Goal: Task Accomplishment & Management: Manage account settings

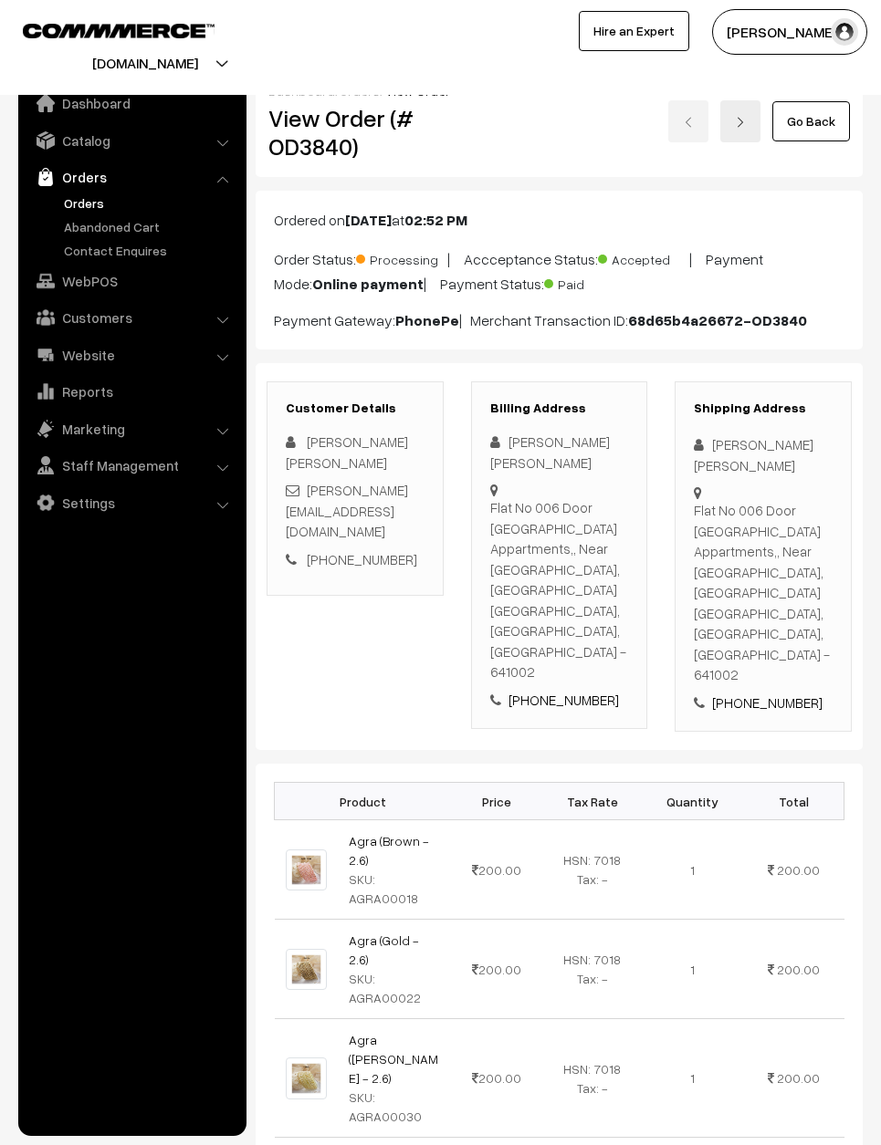
click at [821, 101] on link "Go Back" at bounding box center [811, 121] width 78 height 40
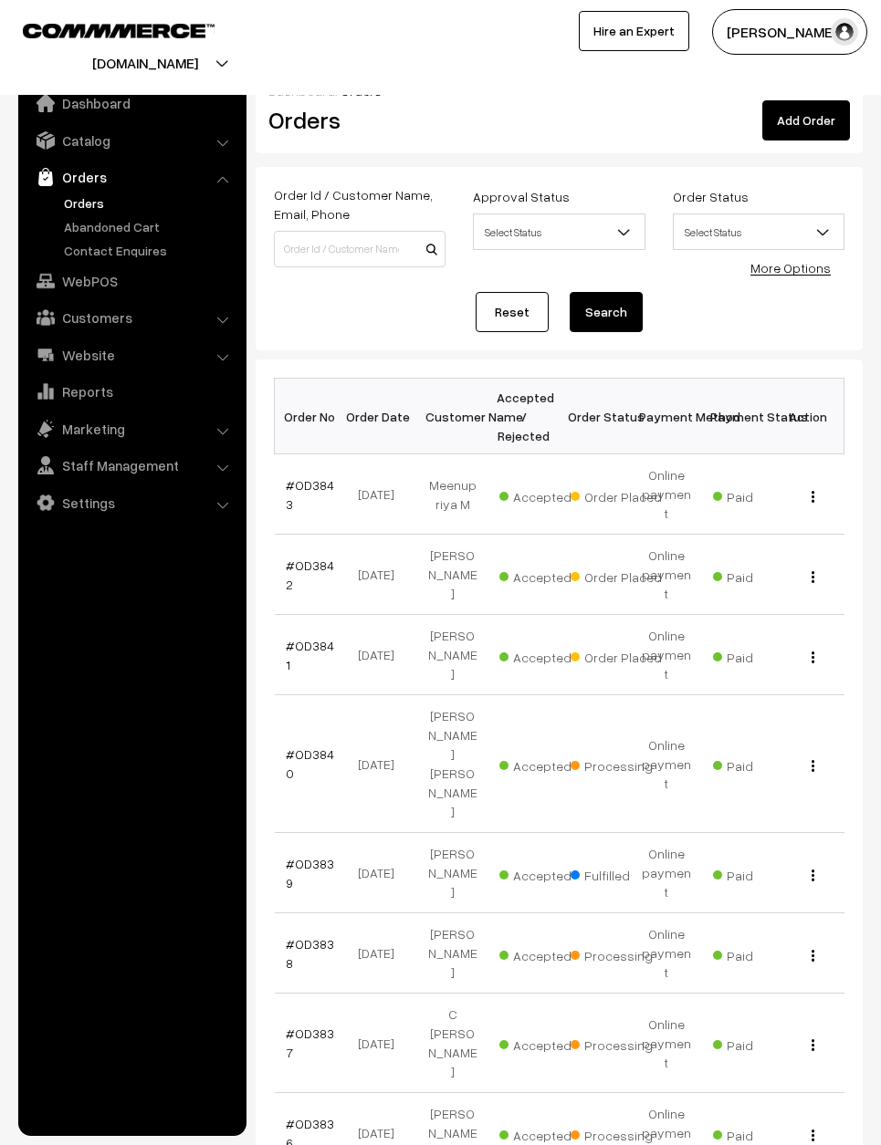
click at [300, 638] on link "#OD3841" at bounding box center [310, 655] width 48 height 35
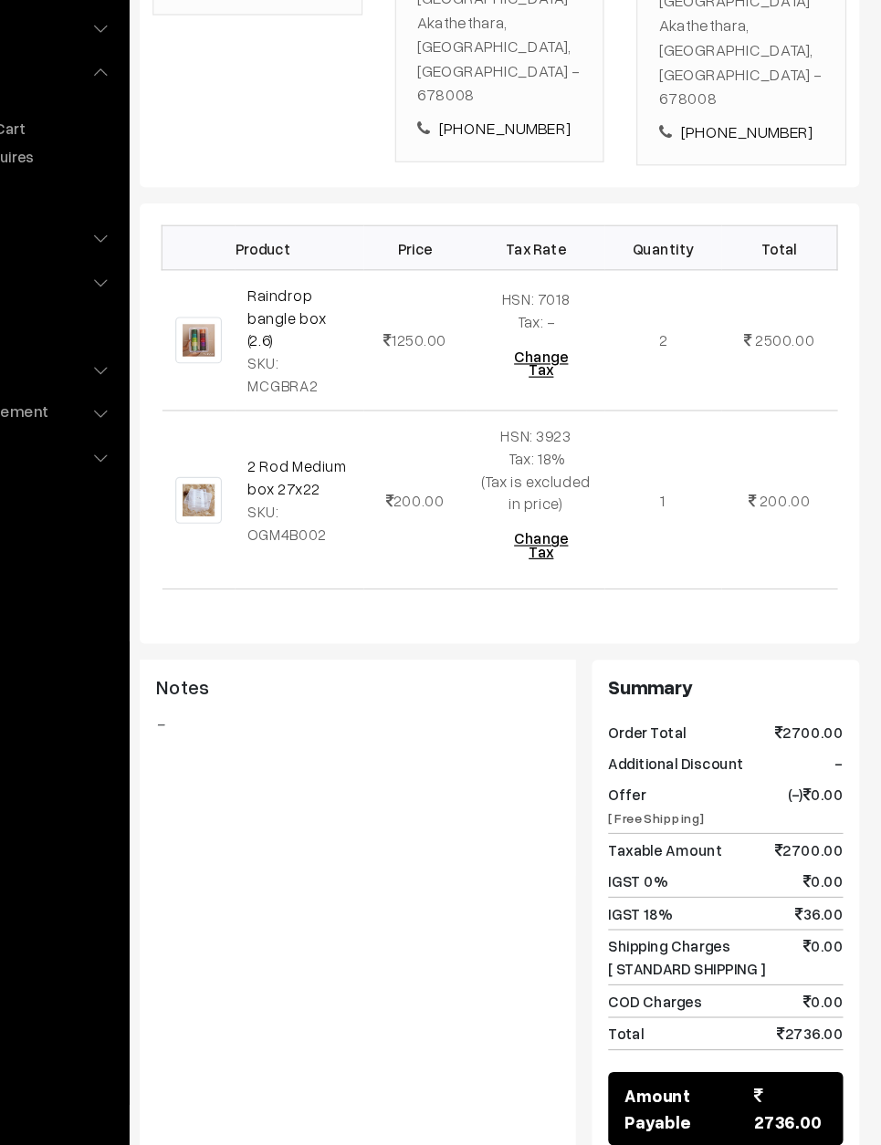
scroll to position [434, 0]
click at [382, 1112] on button "Mark as Processing" at bounding box center [453, 1132] width 143 height 40
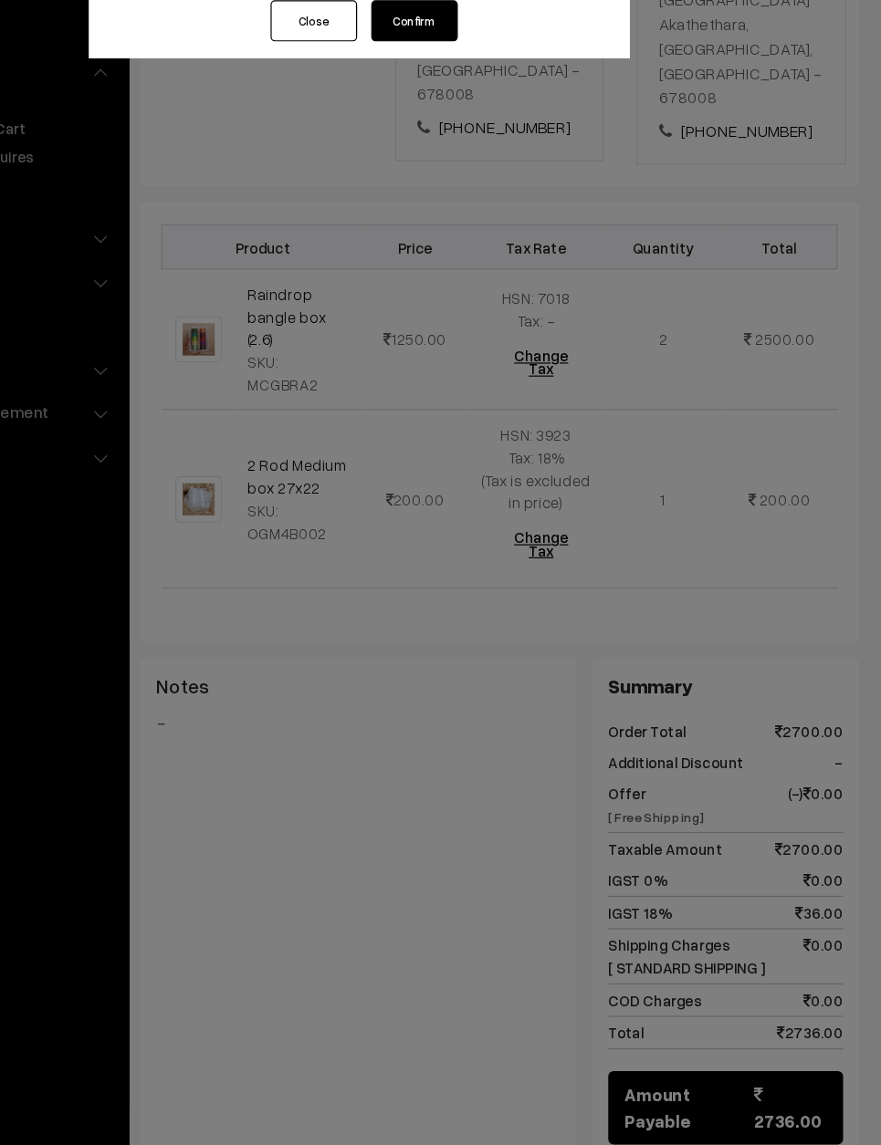
click at [451, 119] on button "Confirm" at bounding box center [487, 136] width 73 height 35
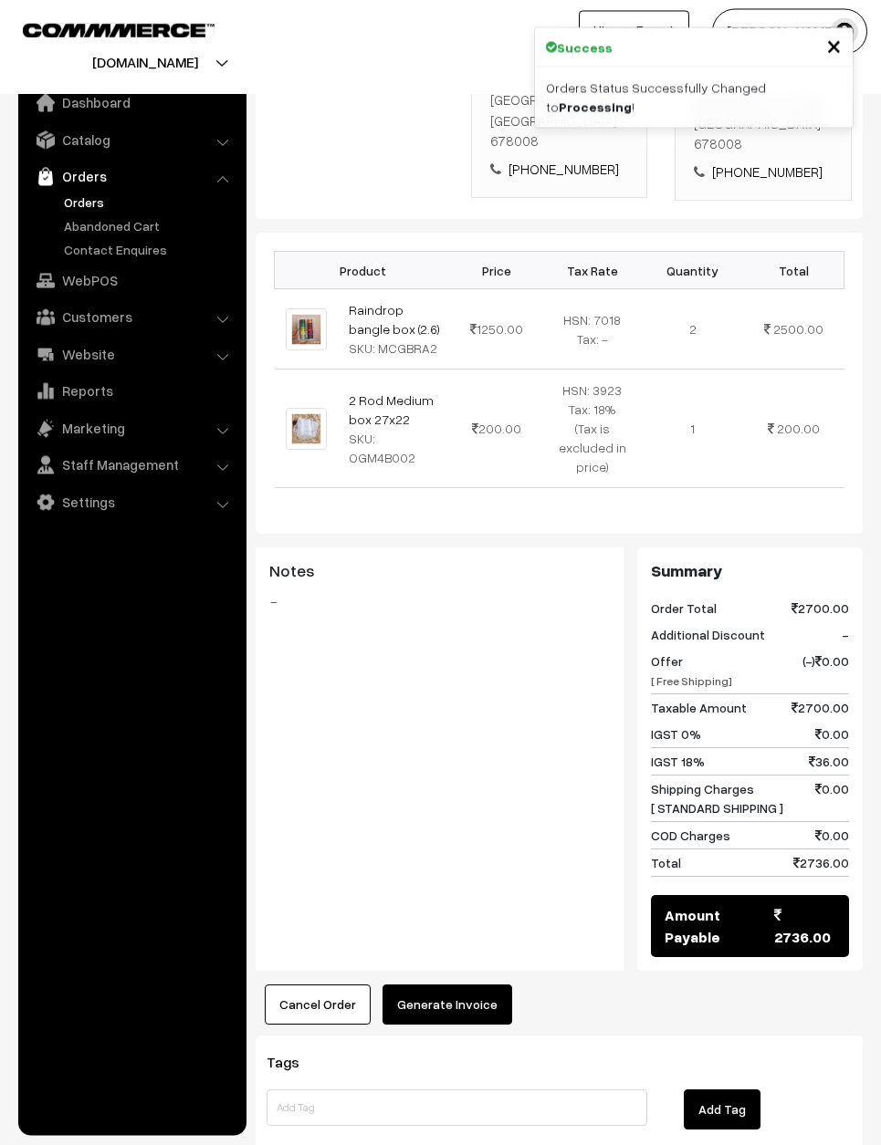
click at [446, 986] on button "Generate Invoice" at bounding box center [447, 1006] width 130 height 40
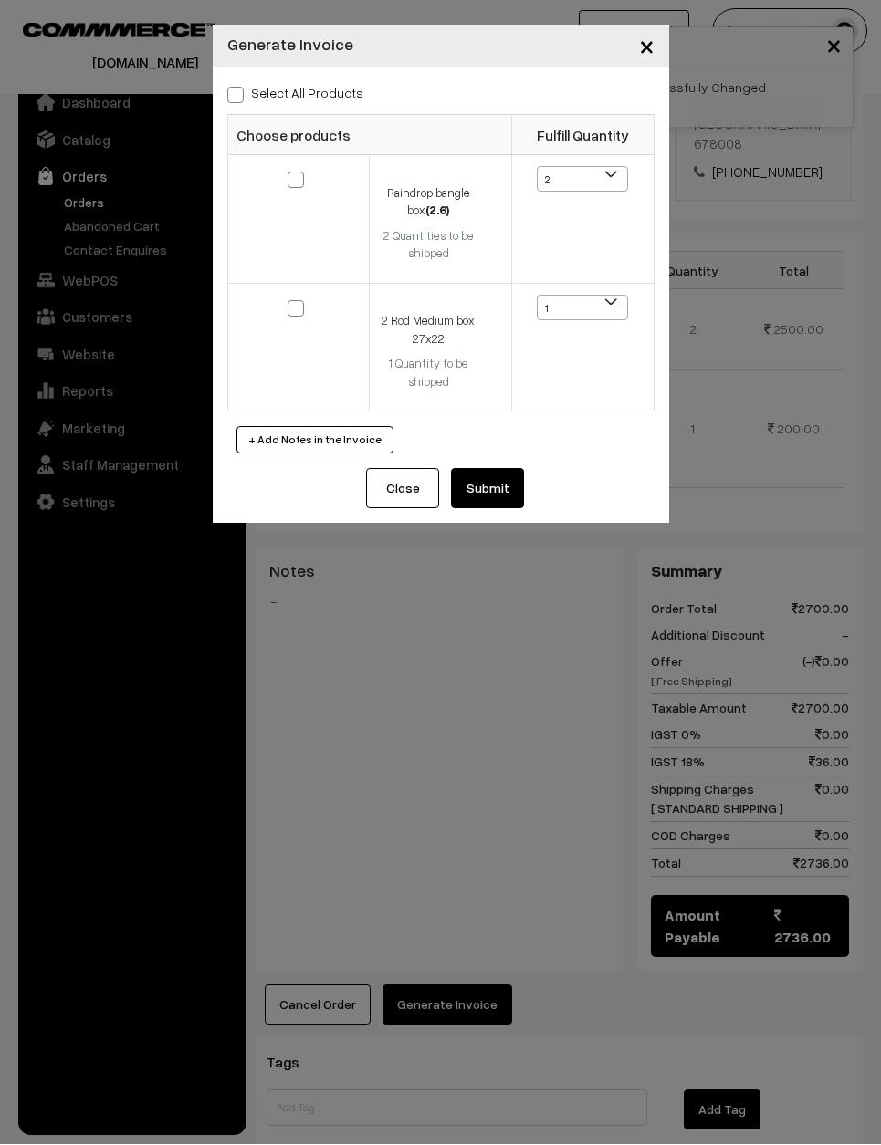
click at [234, 101] on span at bounding box center [235, 96] width 16 height 16
click at [234, 99] on input "Select All Products" at bounding box center [233, 93] width 12 height 12
checkbox input "true"
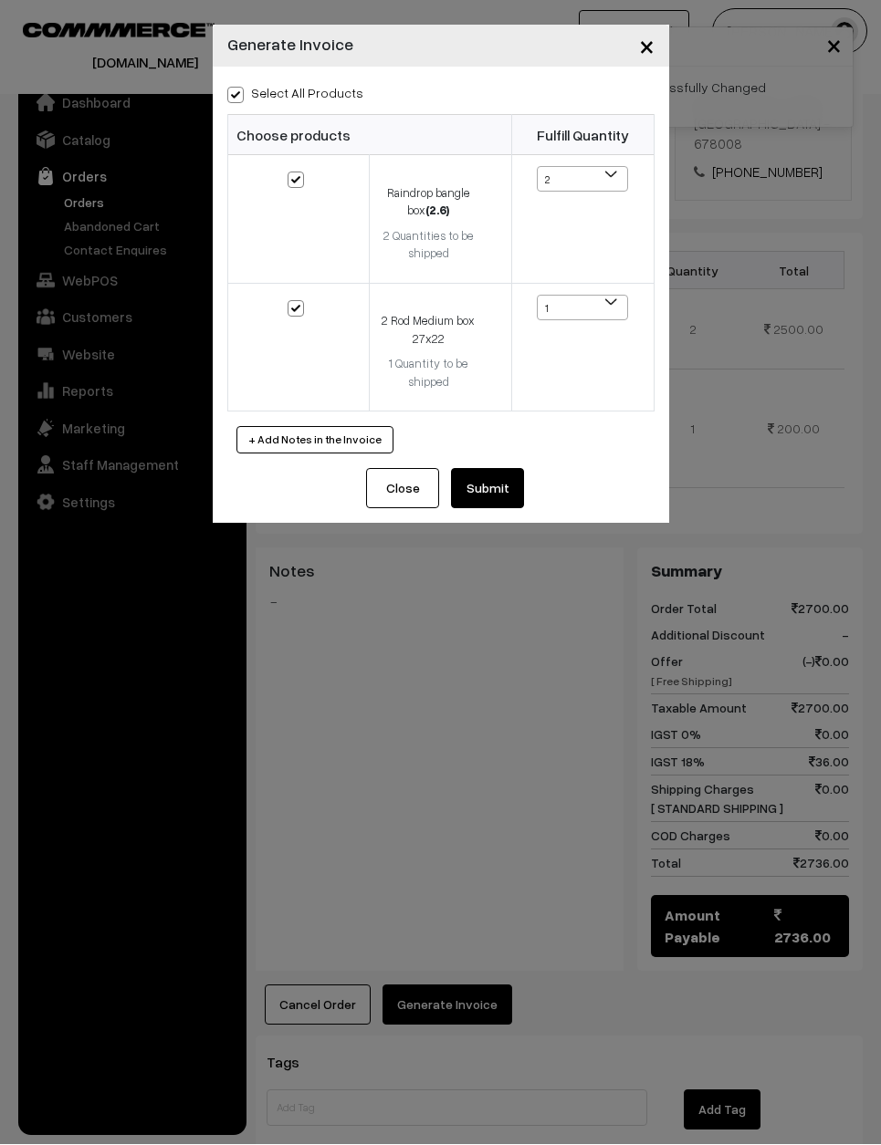
click at [504, 473] on button "Submit" at bounding box center [487, 489] width 73 height 40
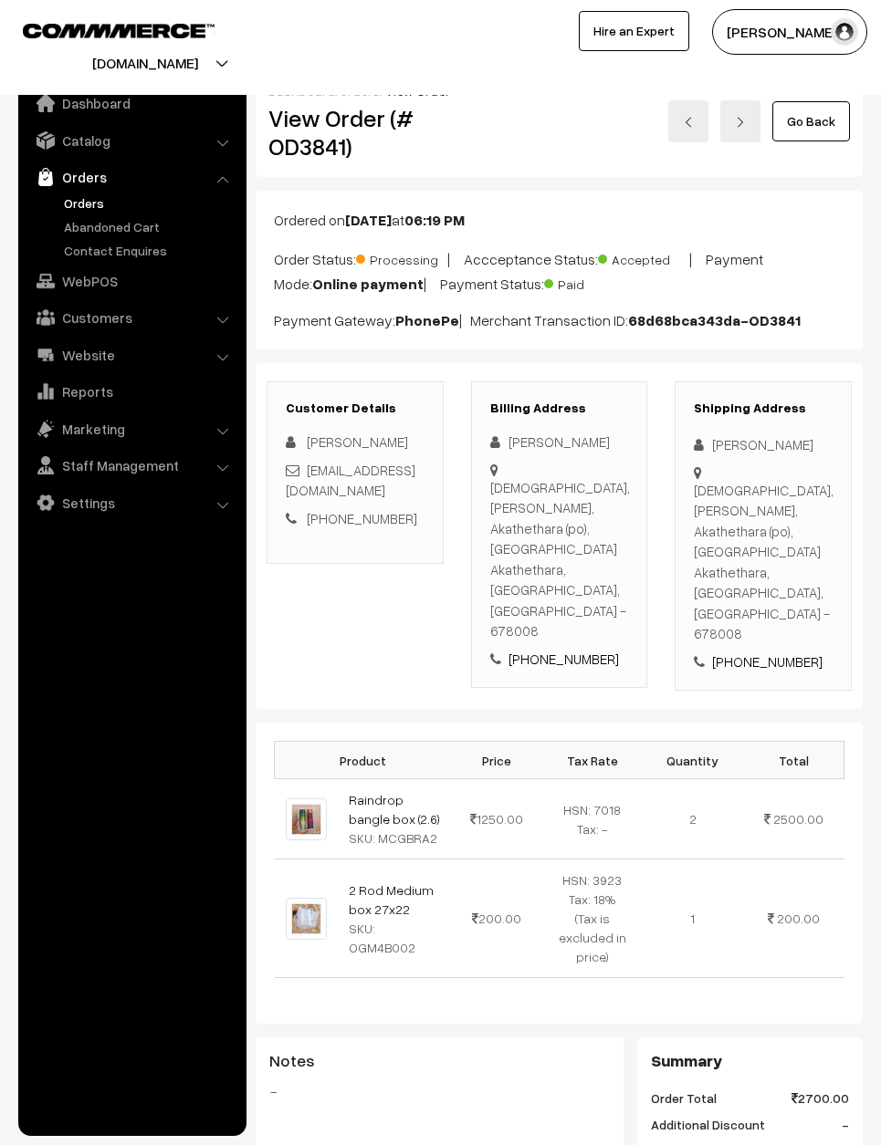
click at [816, 131] on link "Go Back" at bounding box center [811, 121] width 78 height 40
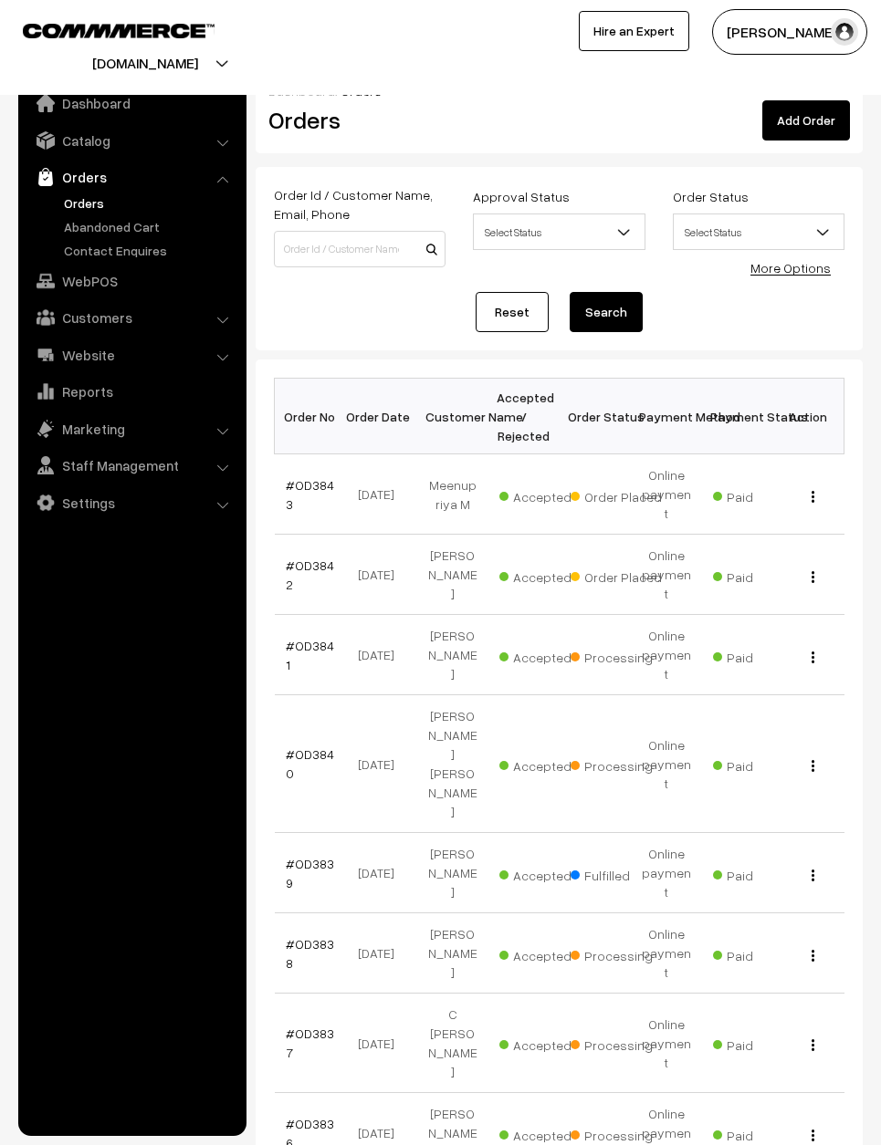
click at [311, 558] on link "#OD3842" at bounding box center [310, 575] width 48 height 35
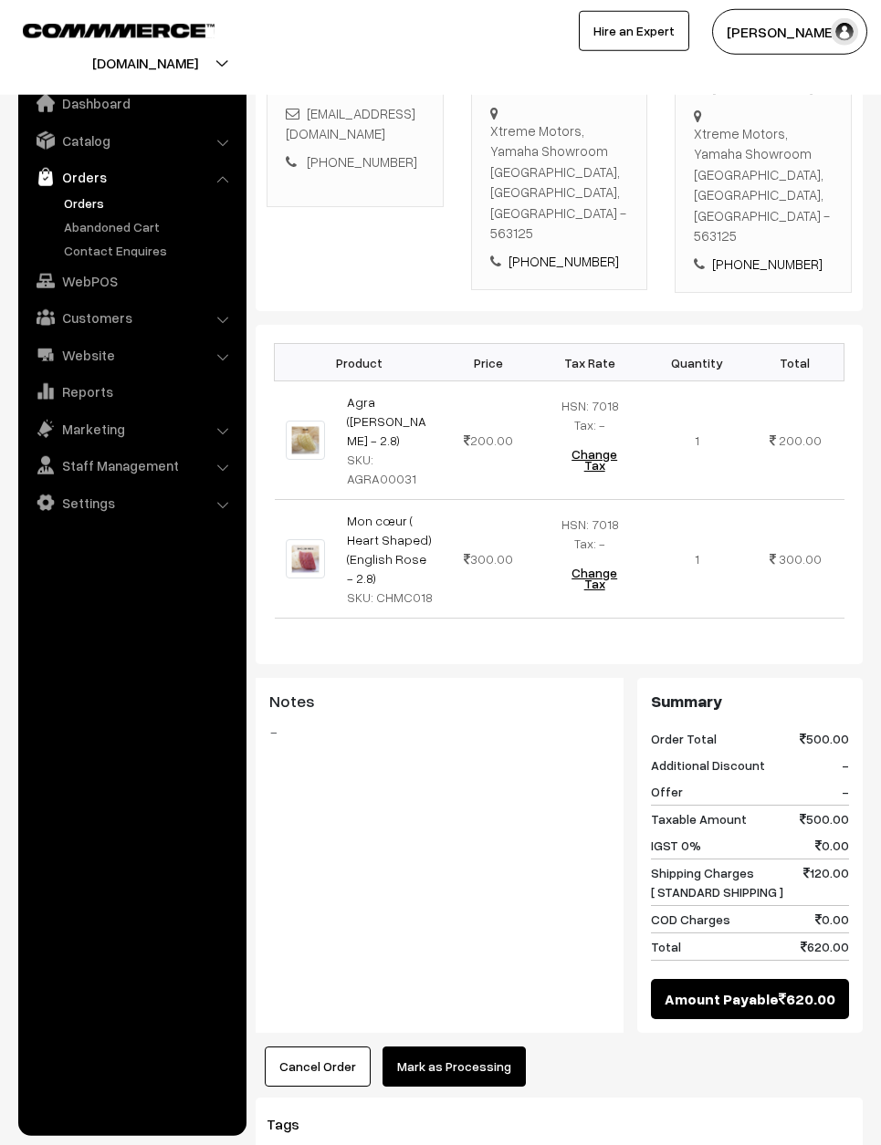
click at [444, 1047] on button "Mark as Processing" at bounding box center [453, 1067] width 143 height 40
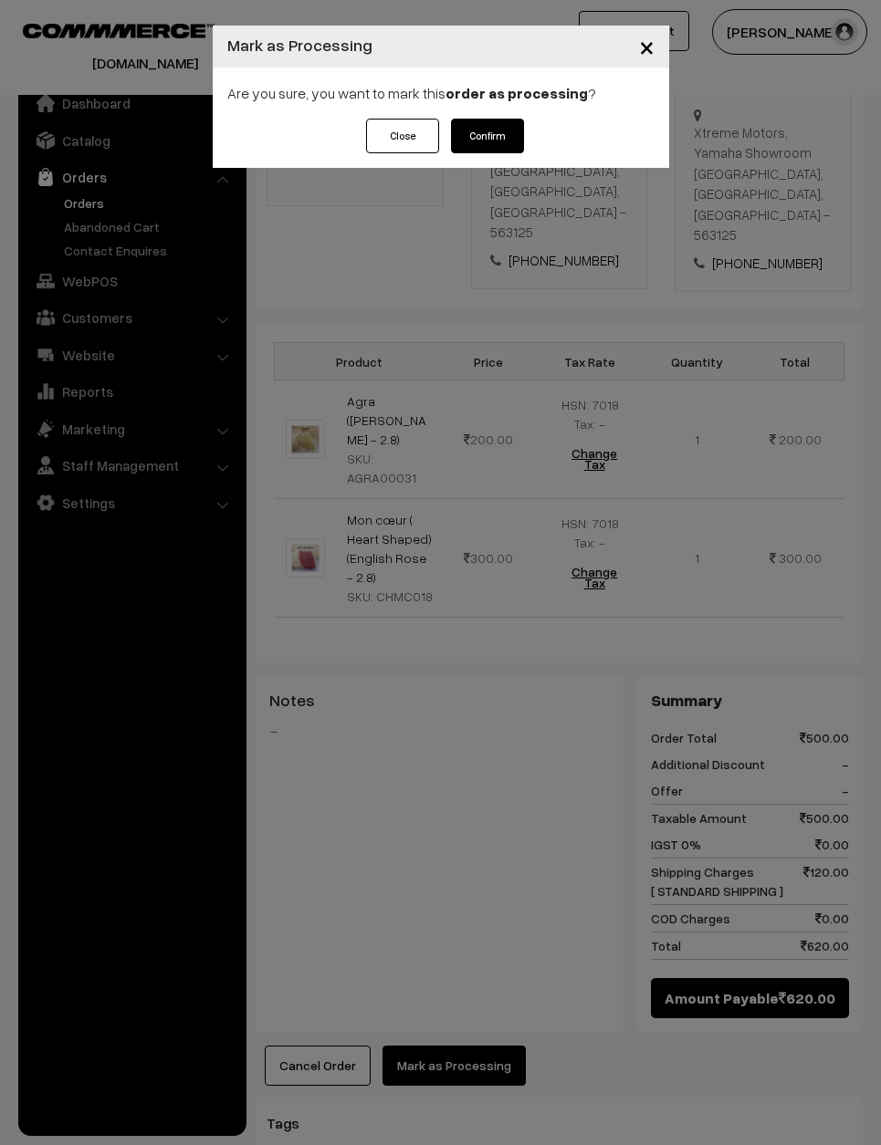
click at [493, 148] on button "Confirm" at bounding box center [487, 136] width 73 height 35
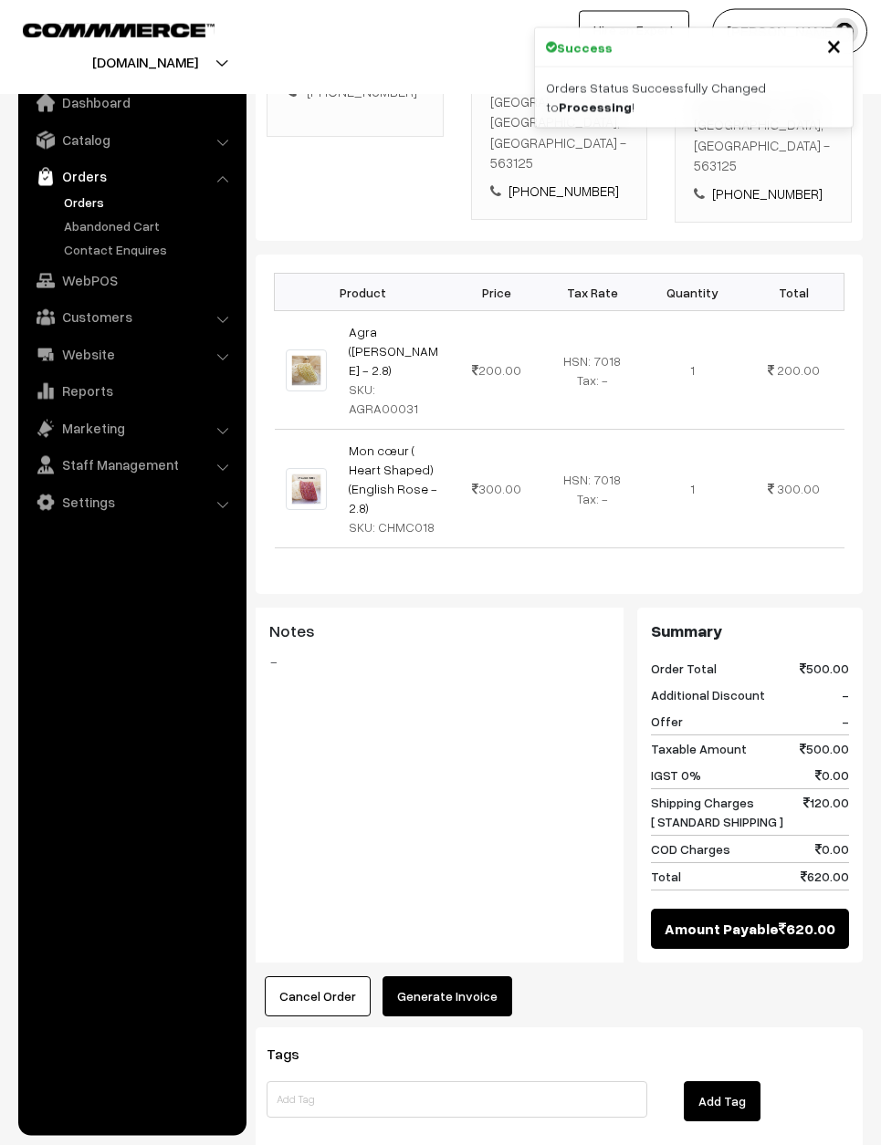
click at [434, 977] on button "Generate Invoice" at bounding box center [447, 997] width 130 height 40
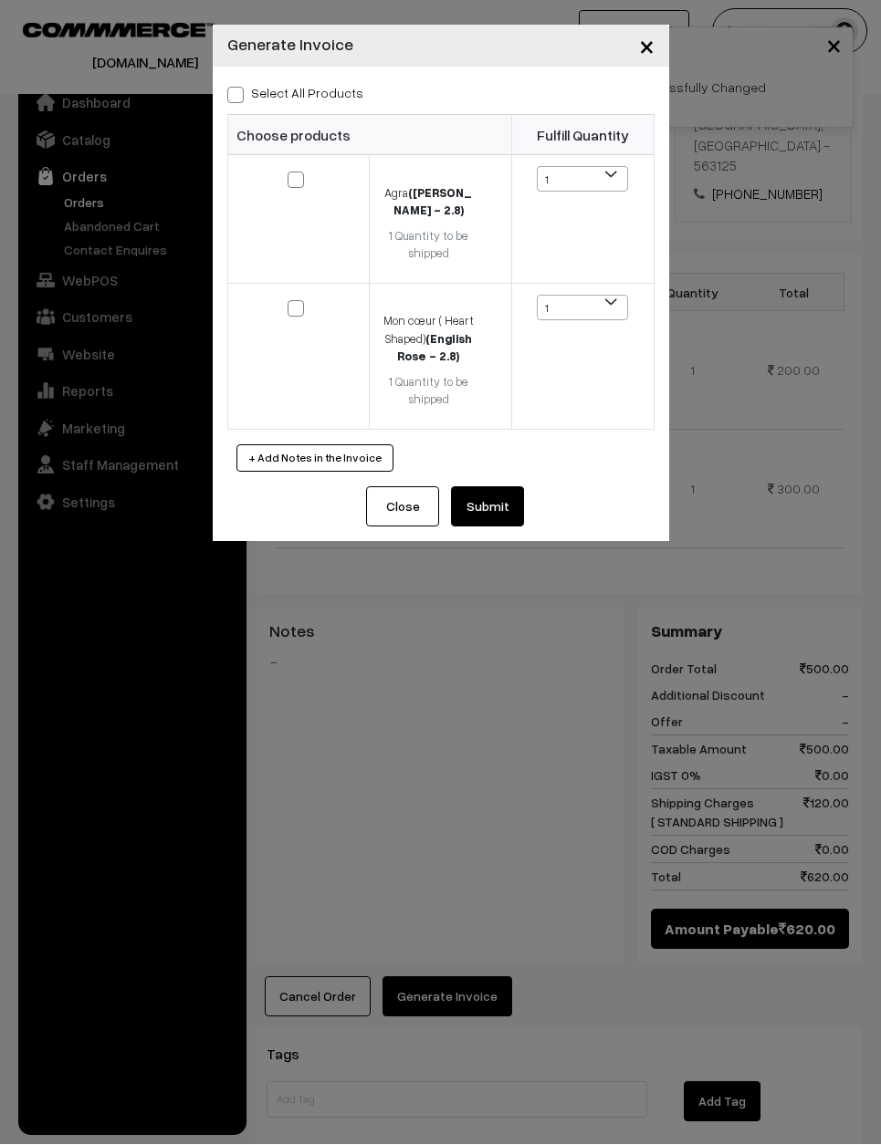
click at [248, 92] on label "Select All Products" at bounding box center [295, 93] width 136 height 19
click at [239, 92] on input "Select All Products" at bounding box center [233, 93] width 12 height 12
checkbox input "true"
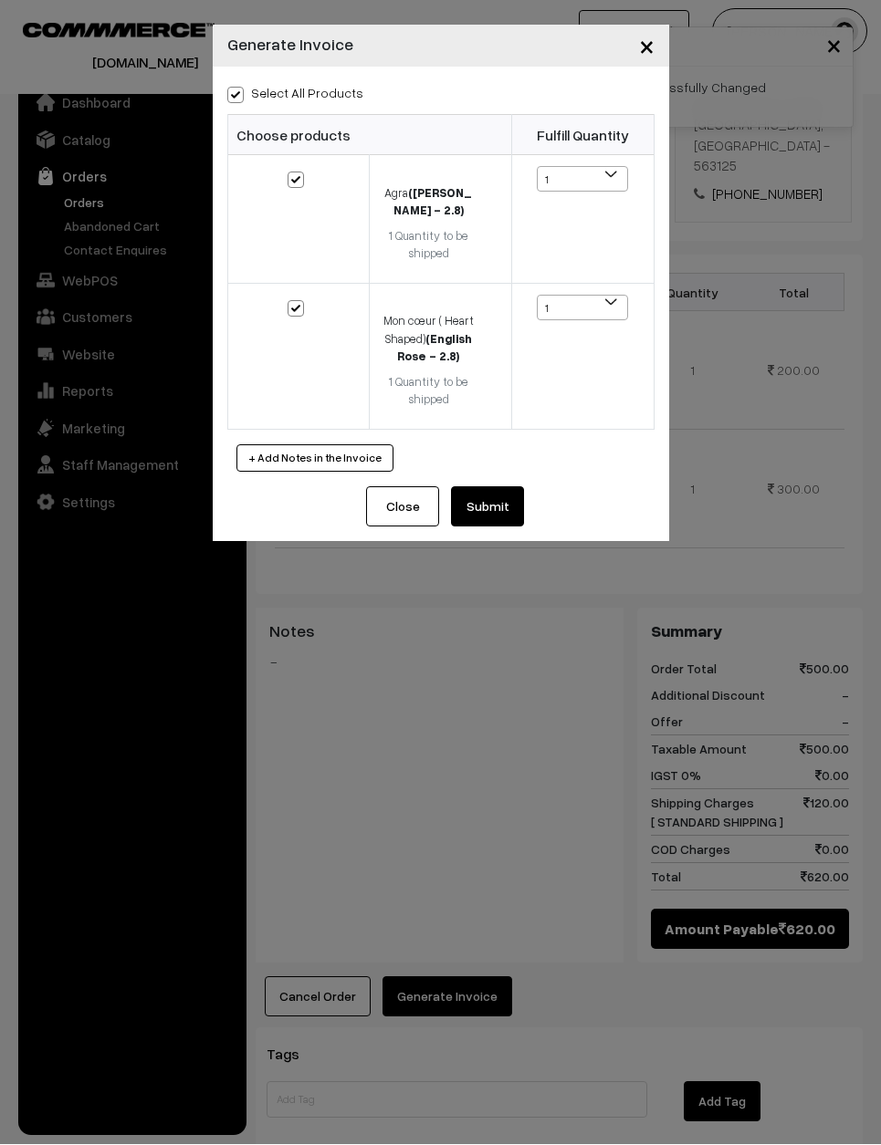
click at [458, 462] on div "+ Add Notes in the Invoice" at bounding box center [440, 458] width 427 height 27
click at [492, 487] on button "Submit" at bounding box center [487, 507] width 73 height 40
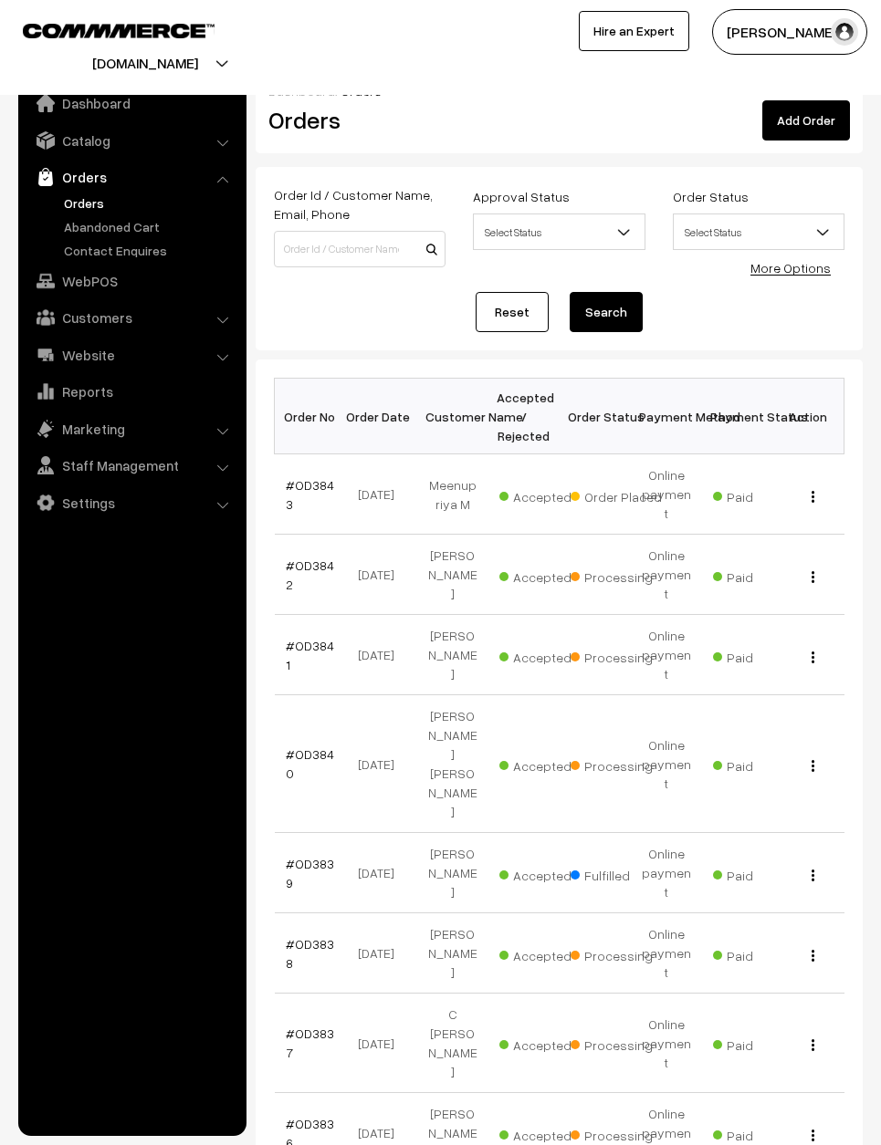
click at [308, 477] on link "#OD3843" at bounding box center [310, 494] width 48 height 35
